Goal: Task Accomplishment & Management: Manage account settings

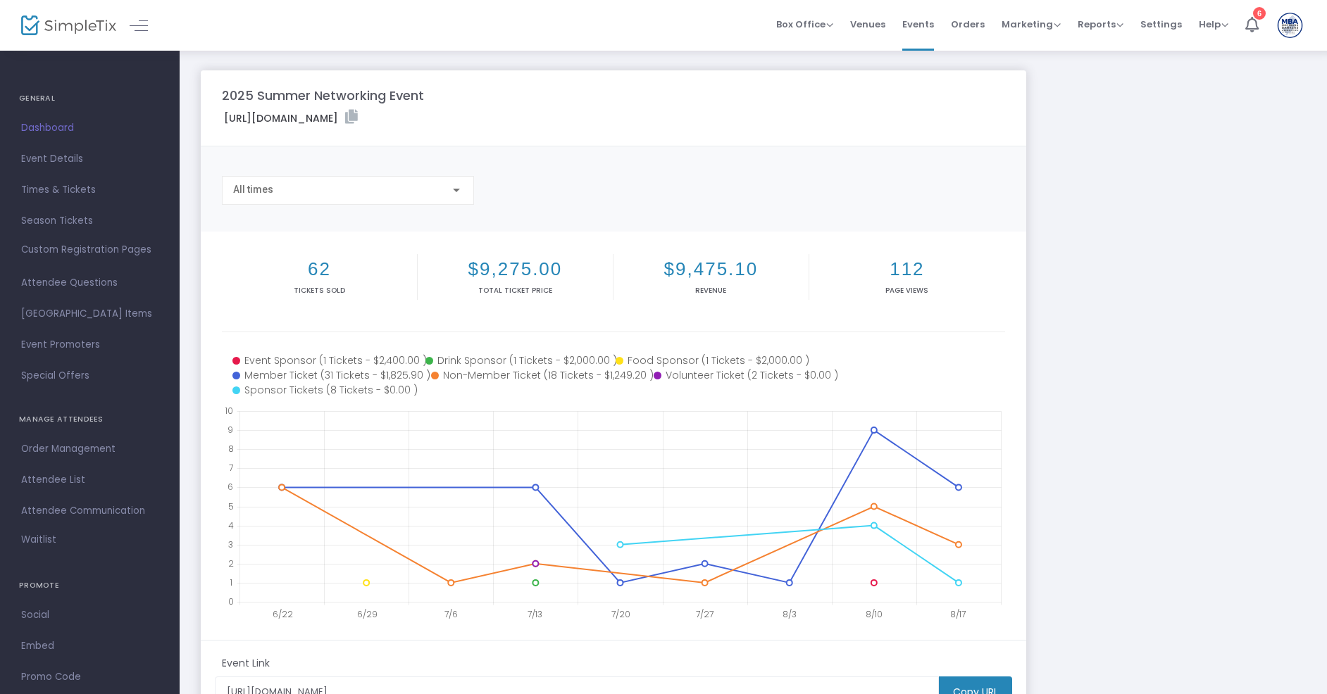
click at [1274, 25] on m-user-profile "MBA Board [EMAIL_ADDRESS][DOMAIN_NAME] Role: OWNER Section Your Profile Create …" at bounding box center [1290, 25] width 46 height 51
click at [1289, 32] on img at bounding box center [1289, 25] width 29 height 25
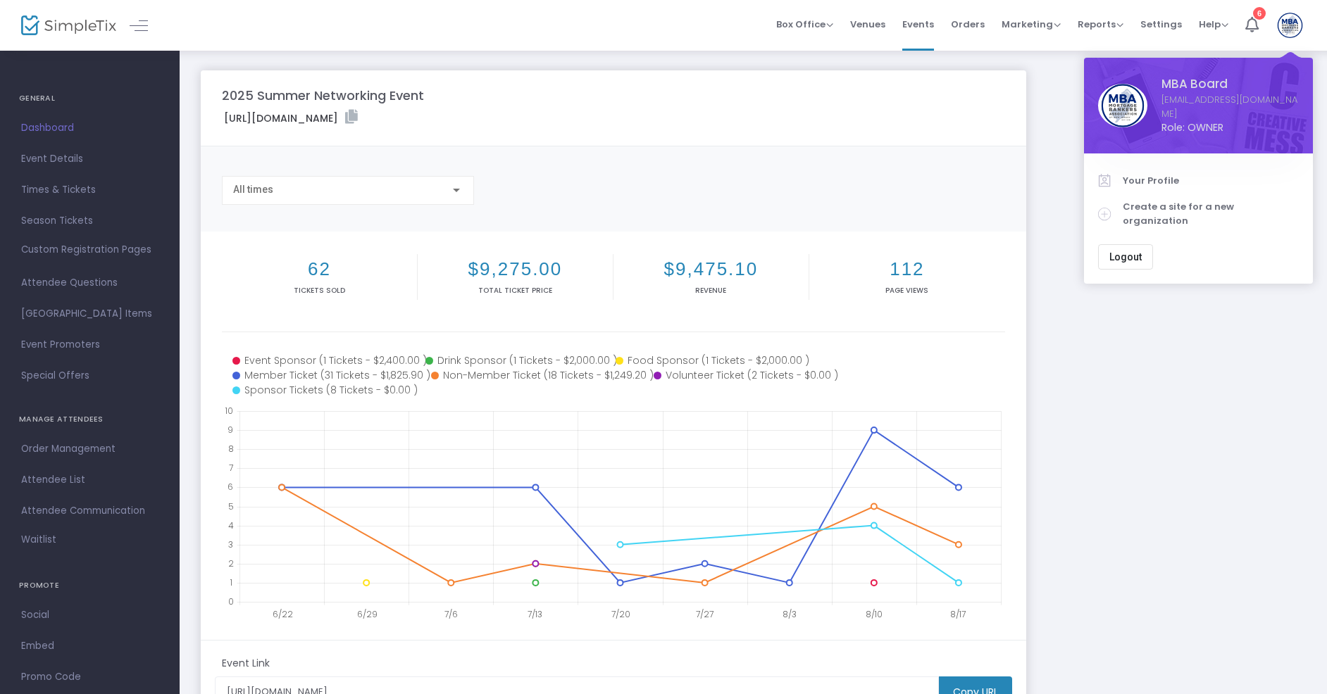
click at [1289, 32] on img at bounding box center [1289, 25] width 29 height 25
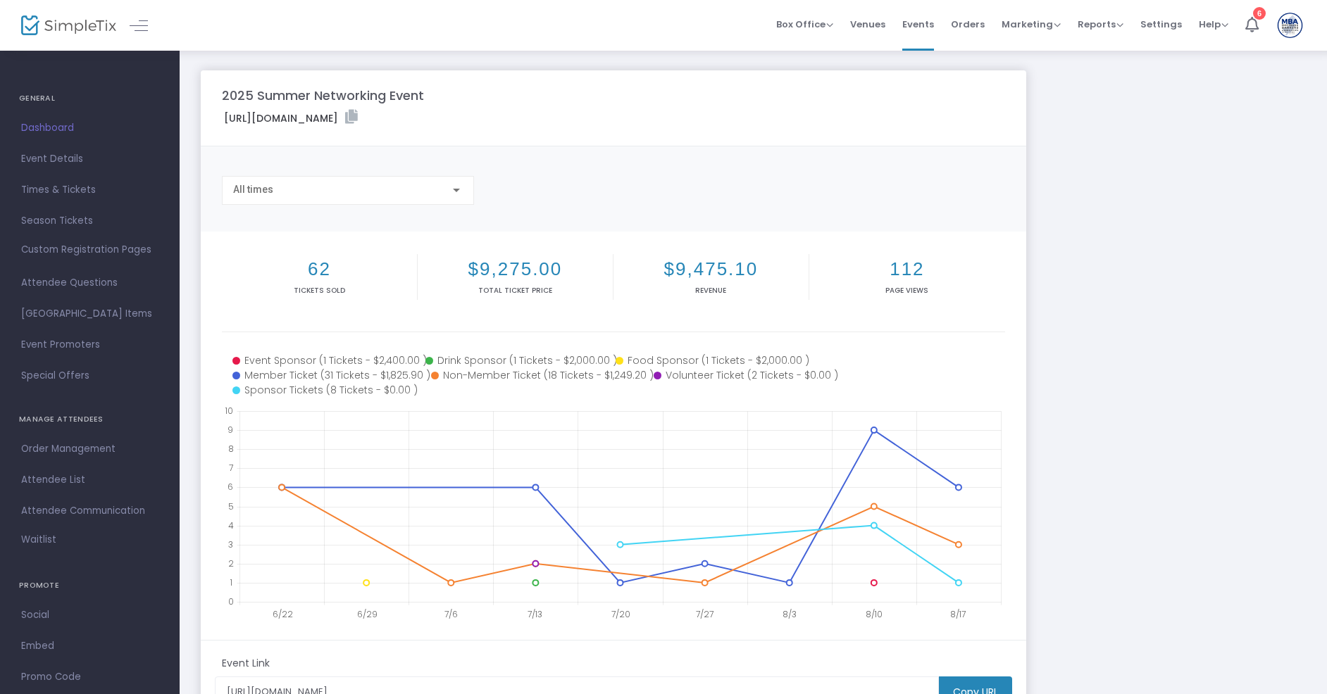
click at [1289, 32] on img at bounding box center [1289, 25] width 29 height 25
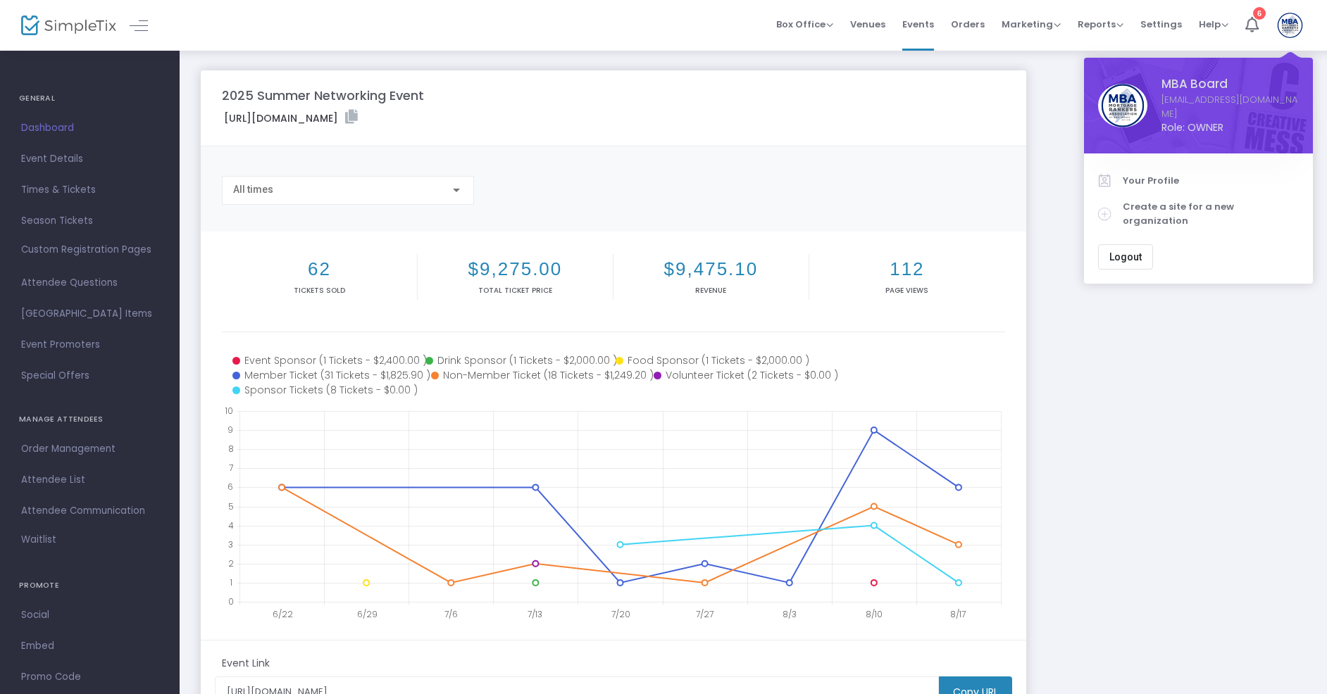
click at [1289, 32] on img at bounding box center [1289, 25] width 29 height 25
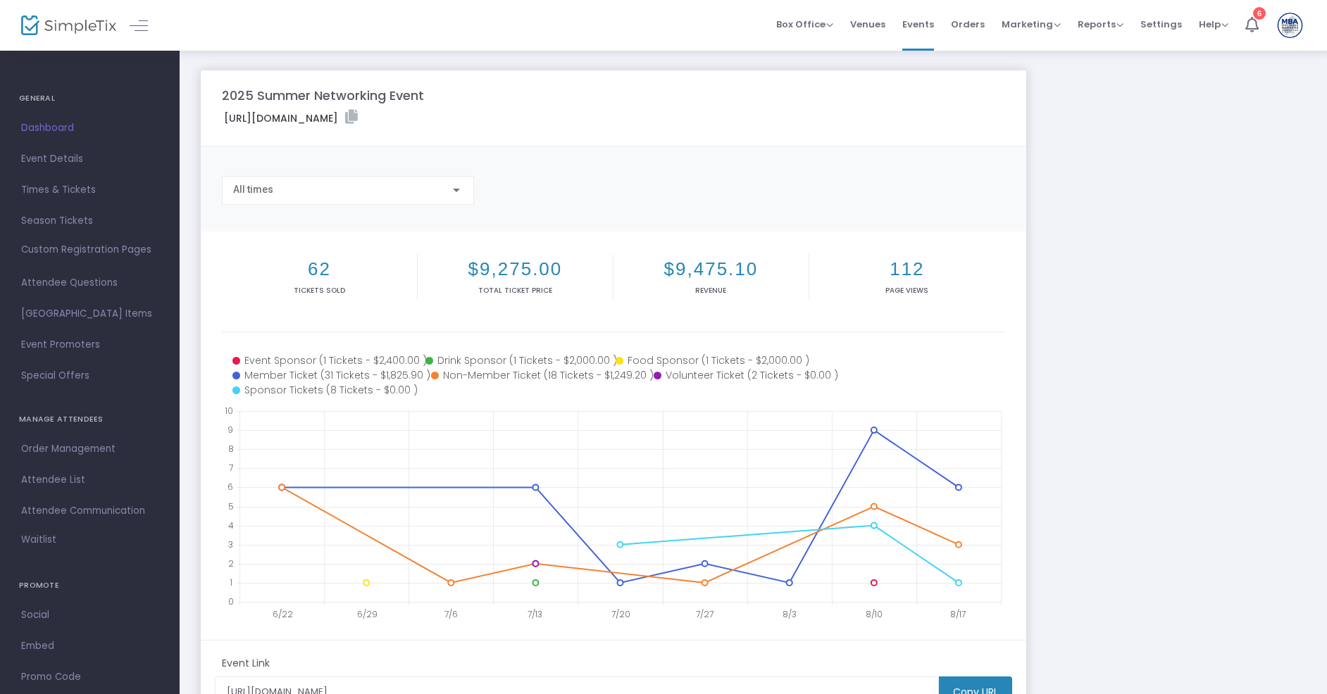
click at [1289, 32] on img at bounding box center [1289, 25] width 29 height 25
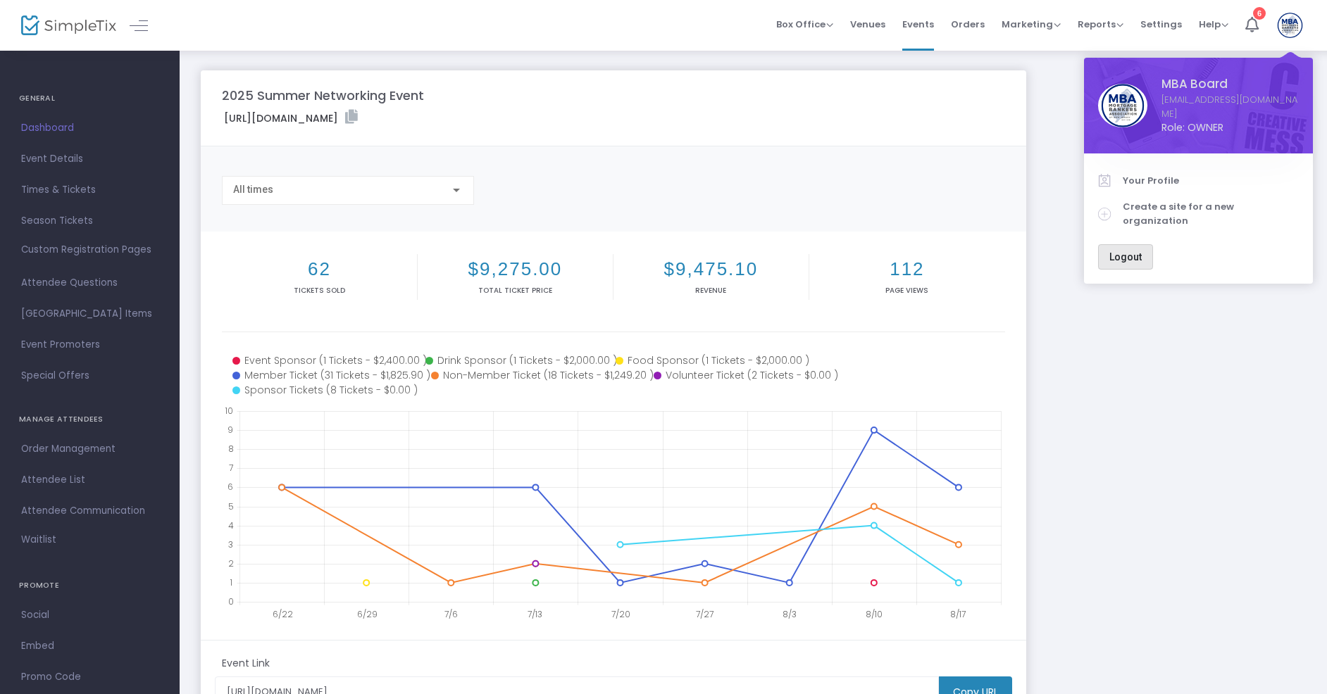
click at [1130, 244] on button "Logout" at bounding box center [1125, 256] width 55 height 25
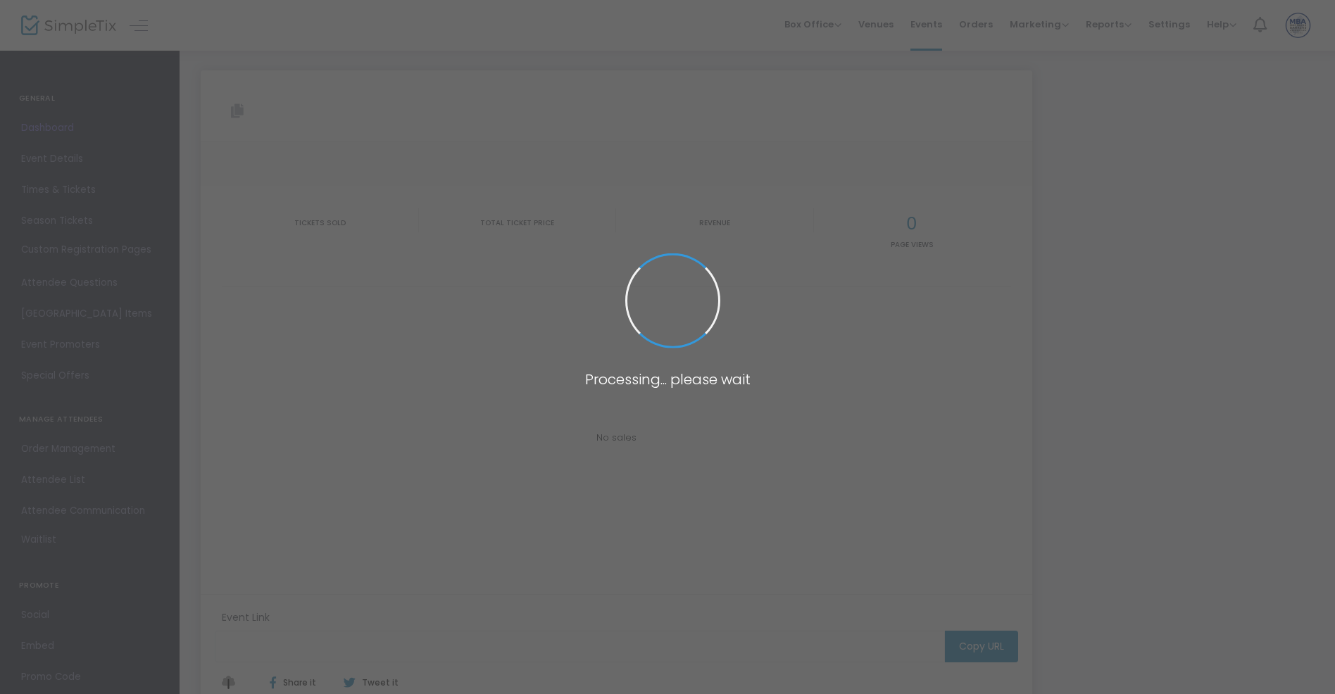
type input "[URL][DOMAIN_NAME]"
